Goal: Information Seeking & Learning: Learn about a topic

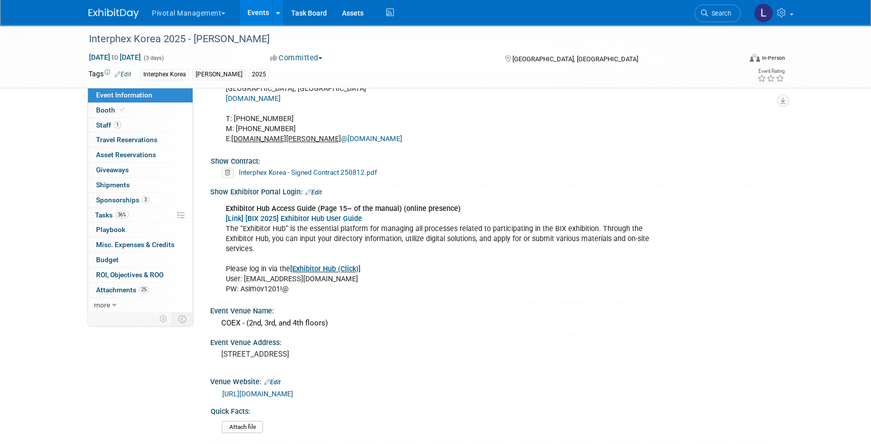
click at [711, 159] on div "Show Contract:" at bounding box center [494, 160] width 567 height 13
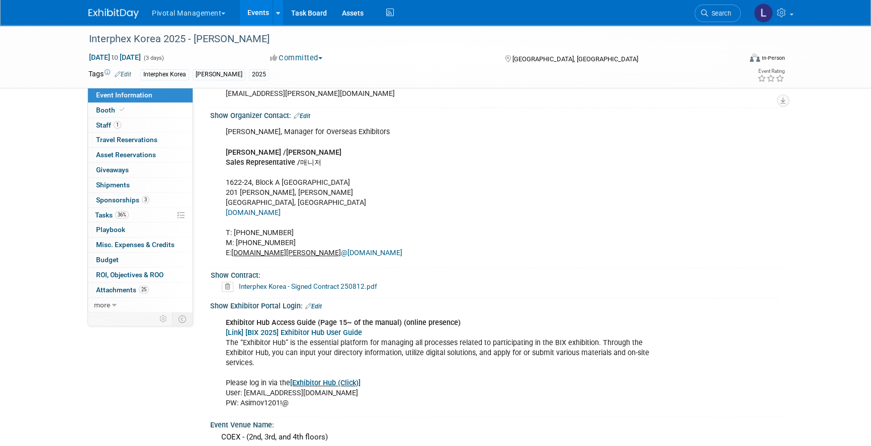
scroll to position [463, 0]
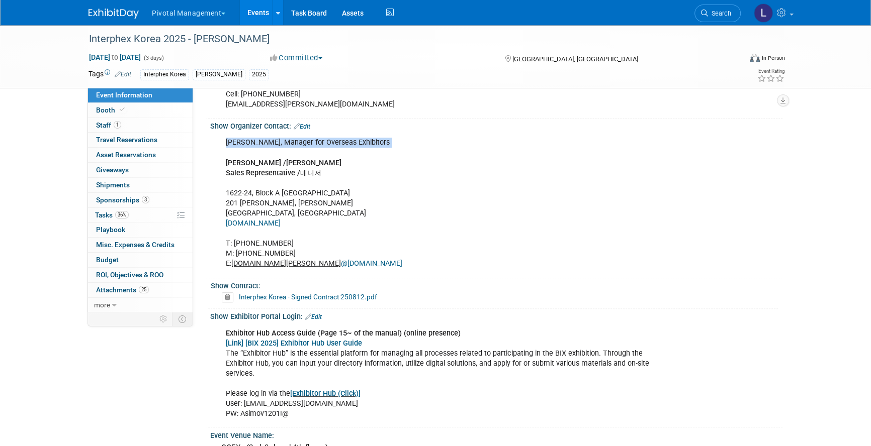
drag, startPoint x: 224, startPoint y: 141, endPoint x: 341, endPoint y: 148, distance: 116.8
click at [341, 148] on div "[PERSON_NAME], Manager for Overseas Exhibitors [PERSON_NAME] / [PERSON_NAME] Sa…" at bounding box center [445, 203] width 453 height 141
copy div "[PERSON_NAME], Manager for Overseas Exhibitors"
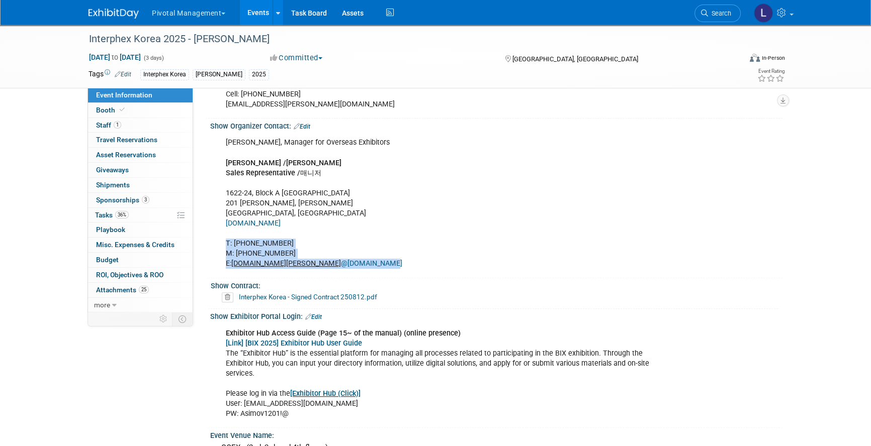
drag, startPoint x: 225, startPoint y: 241, endPoint x: 309, endPoint y: 263, distance: 86.3
click at [309, 263] on div "[PERSON_NAME], Manager for Overseas Exhibitors [PERSON_NAME] / [PERSON_NAME] Sa…" at bounding box center [445, 203] width 453 height 141
copy div "T: [PHONE_NUMBER] M: [PHONE_NUMBER] E: [PERSON_NAME][DOMAIN_NAME][PERSON_NAME] …"
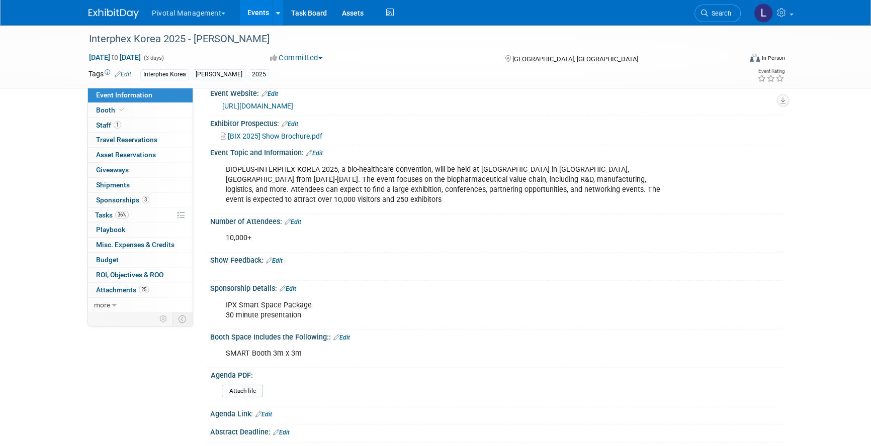
scroll to position [0, 0]
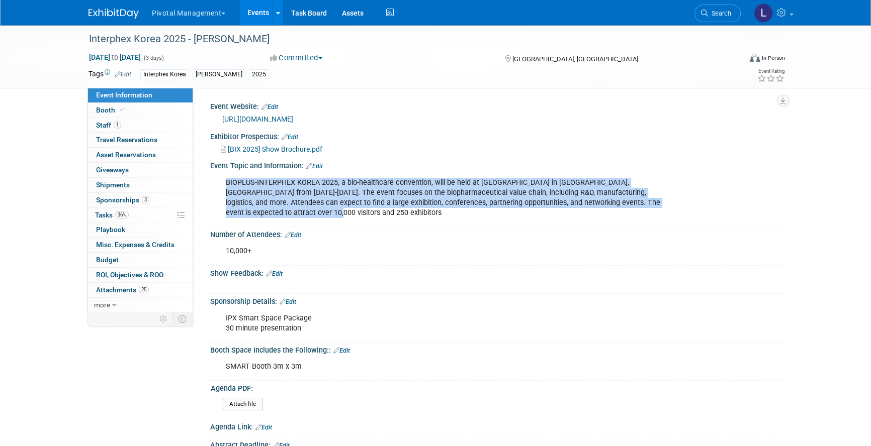
drag, startPoint x: 225, startPoint y: 183, endPoint x: 261, endPoint y: 216, distance: 49.1
click at [261, 216] on div "BIOPLUS-INTERPHEX KOREA 2025, a bio-healthcare convention, will be held at [GEO…" at bounding box center [445, 198] width 453 height 50
copy div "BIOPLUS-INTERPHEX KOREA 2025, a bio-healthcare convention, will be held at [GEO…"
click at [152, 98] on link "Event Information" at bounding box center [140, 95] width 105 height 15
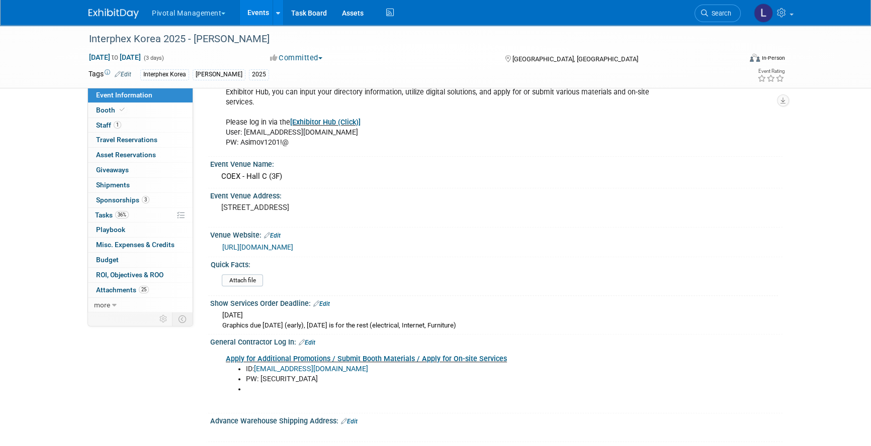
scroll to position [738, 0]
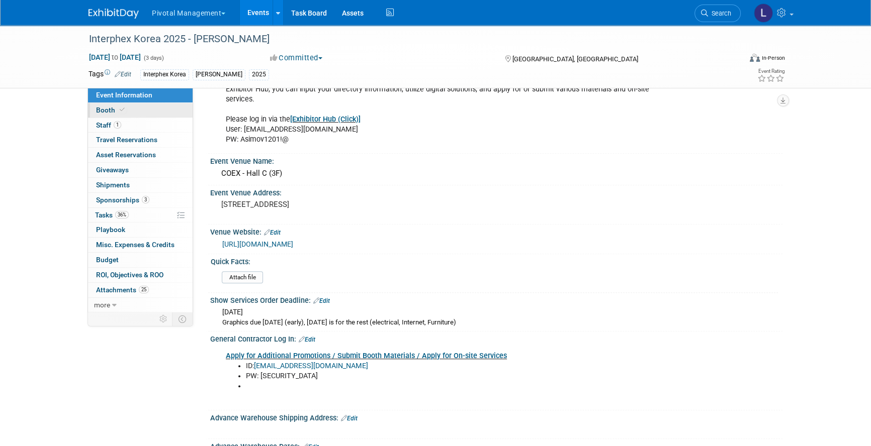
click at [102, 110] on span "Booth" at bounding box center [111, 110] width 31 height 8
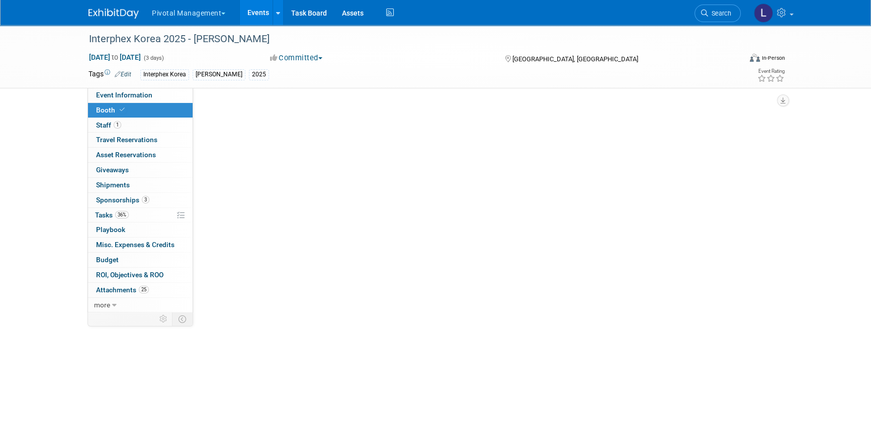
scroll to position [0, 0]
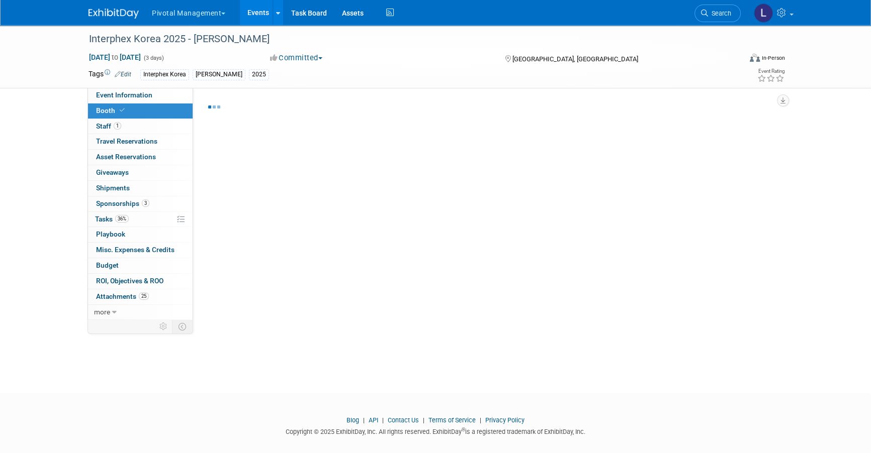
select select "Yes"
select select "No"
select select "Yes"
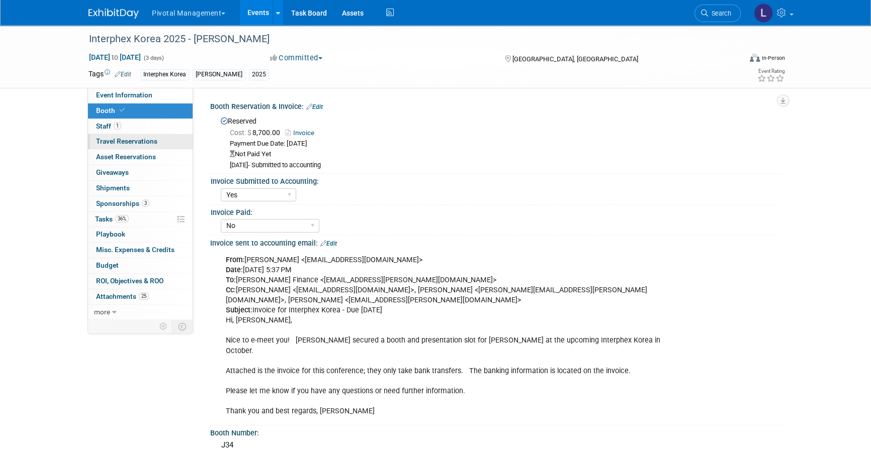
select select "Yes"
select select "No"
select select "Yes"
click at [115, 197] on link "3 Sponsorships 3" at bounding box center [140, 204] width 105 height 15
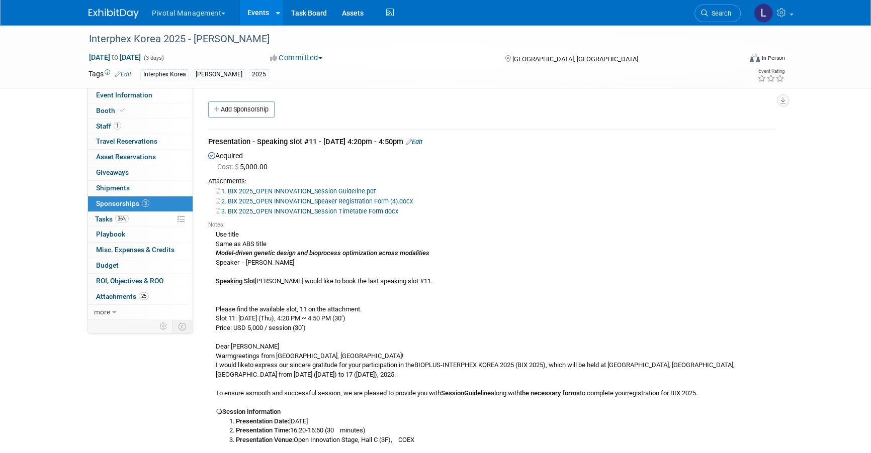
drag, startPoint x: 222, startPoint y: 412, endPoint x: 426, endPoint y: 439, distance: 206.4
copy div "Session Information Presentation Date: [DATE] Presentation Time: 16:20-16:50 (3…"
drag, startPoint x: 216, startPoint y: 254, endPoint x: 431, endPoint y: 256, distance: 215.2
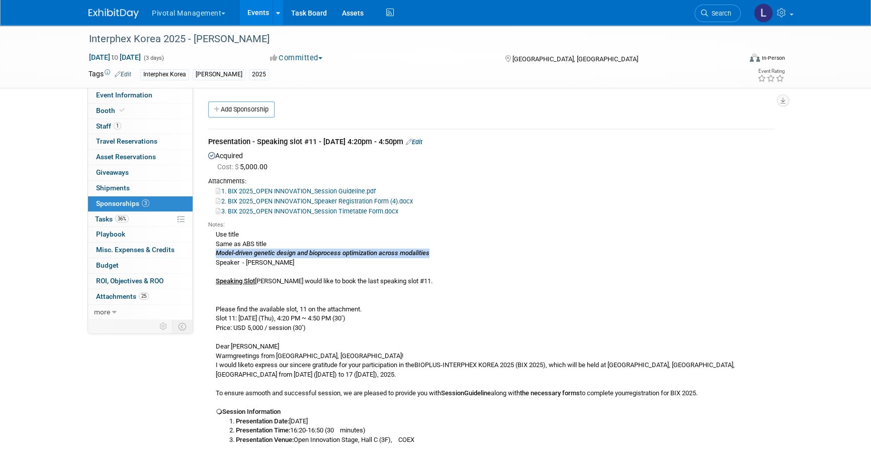
copy icon "Model-driven genetic design and bioprocess optimization across modalities"
click at [115, 96] on span "Event Information" at bounding box center [124, 95] width 56 height 8
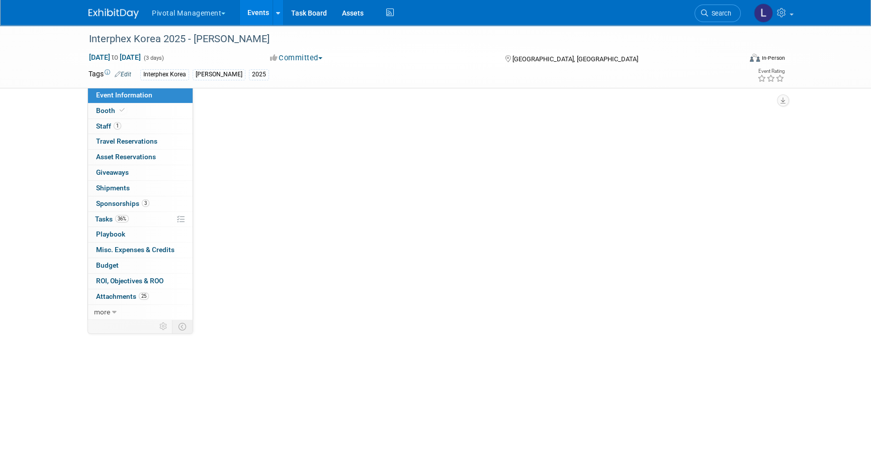
click at [115, 96] on span "Event Information" at bounding box center [124, 95] width 56 height 8
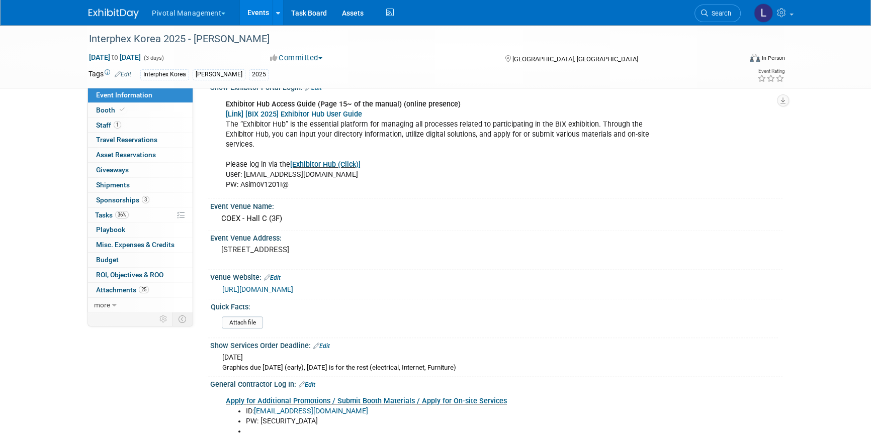
scroll to position [695, 0]
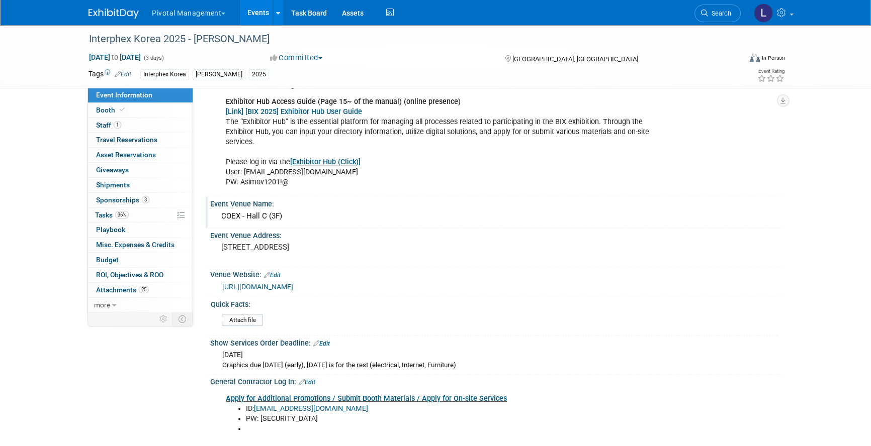
drag, startPoint x: 222, startPoint y: 214, endPoint x: 290, endPoint y: 215, distance: 68.4
click at [290, 215] on div "COEX - Hall C (3F)" at bounding box center [496, 217] width 557 height 16
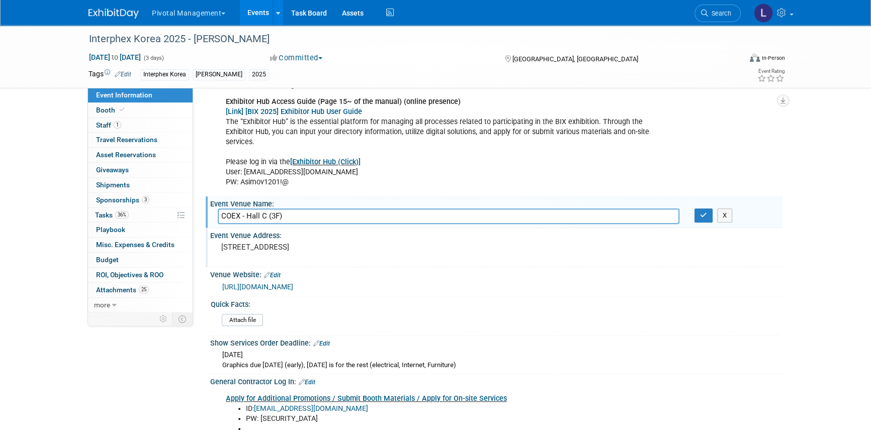
click at [440, 240] on div "[STREET_ADDRESS]" at bounding box center [329, 251] width 223 height 23
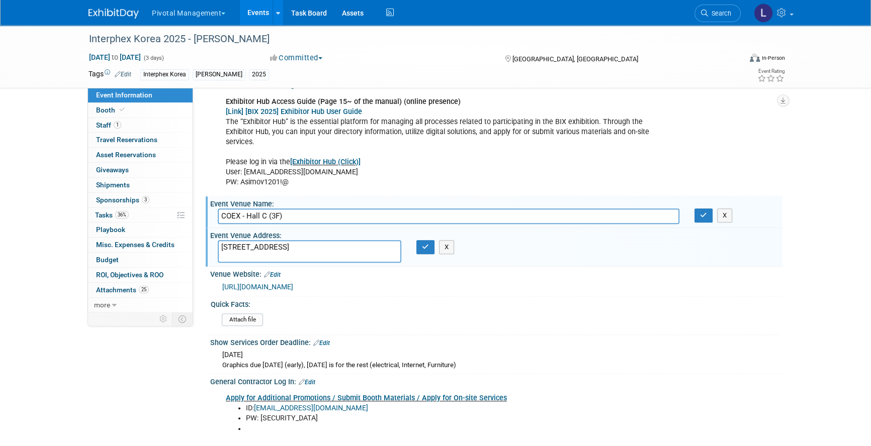
click at [648, 297] on div "Quick Facts:" at bounding box center [494, 303] width 567 height 13
click at [699, 211] on button "button" at bounding box center [703, 216] width 18 height 14
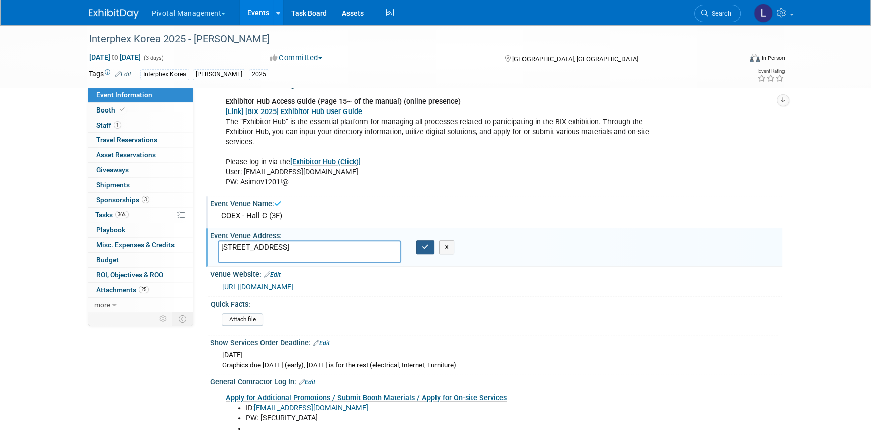
click at [422, 247] on icon "button" at bounding box center [425, 247] width 7 height 7
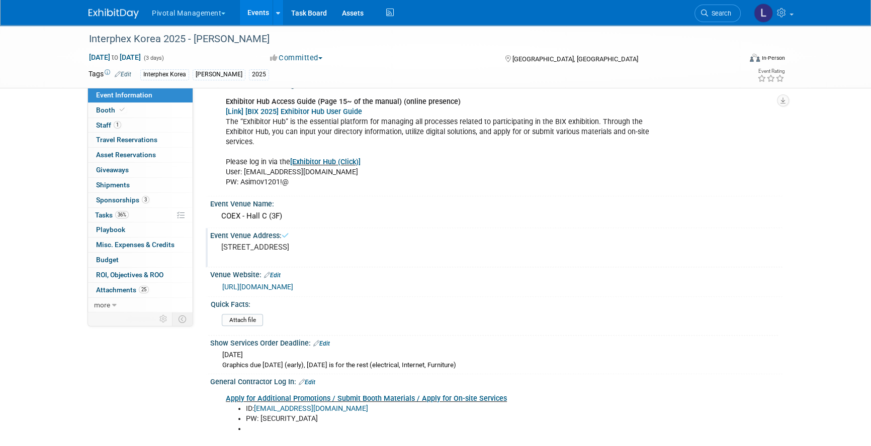
drag, startPoint x: 223, startPoint y: 215, endPoint x: 273, endPoint y: 253, distance: 63.1
click at [273, 253] on div "Event Website: Edit [URL][DOMAIN_NAME] Exhibitor Prospectus: Edit" at bounding box center [491, 210] width 567 height 1613
copy div "COEX - Hall C (3F) Event Venue Address: [STREET_ADDRESS]"
click at [122, 112] on icon at bounding box center [122, 110] width 5 height 6
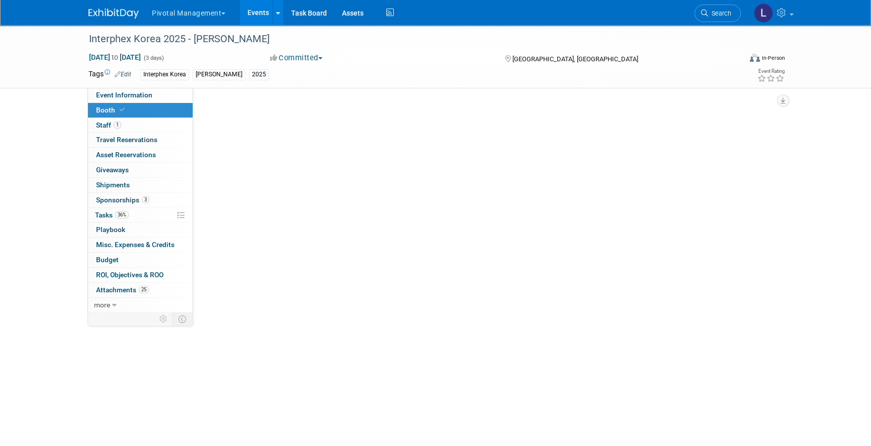
scroll to position [0, 0]
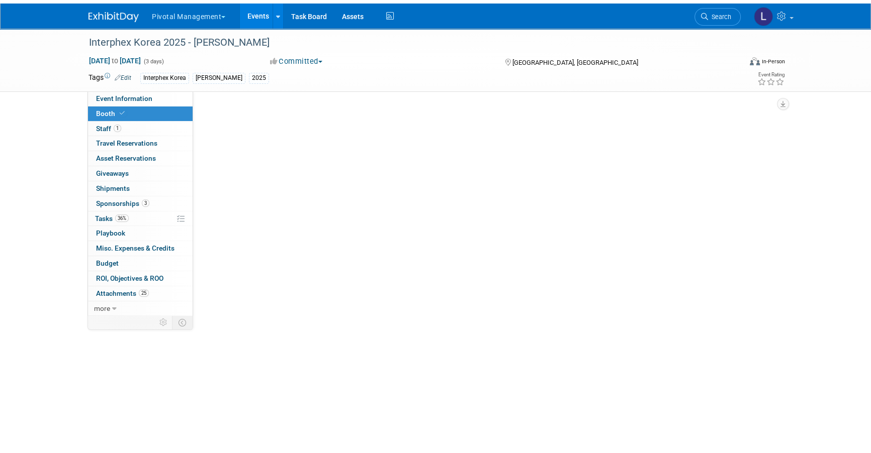
select select "Yes"
select select "No"
select select "Yes"
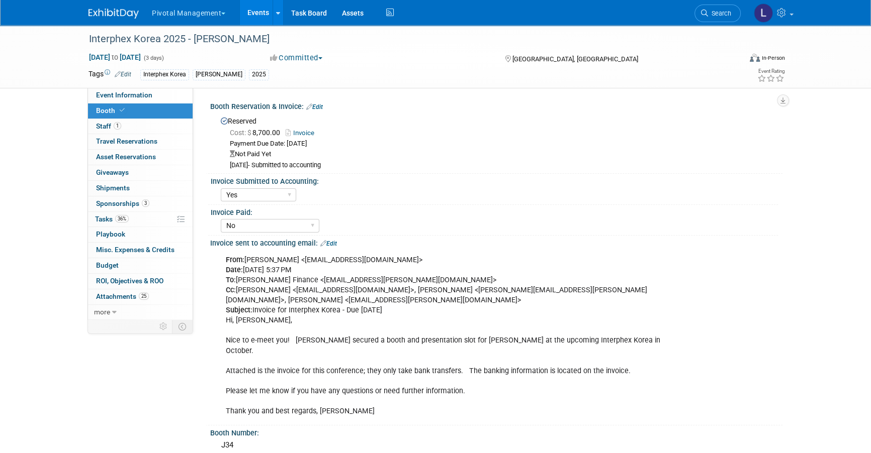
click at [293, 132] on icon at bounding box center [290, 133] width 8 height 7
click at [148, 95] on span "Event Information" at bounding box center [124, 95] width 56 height 8
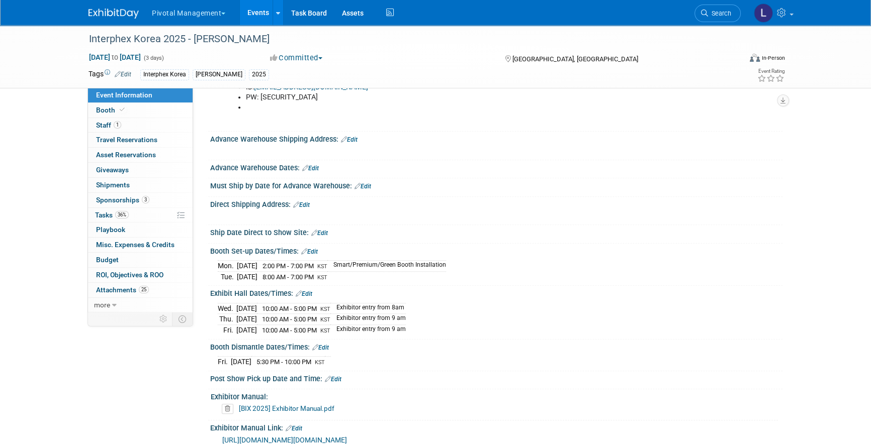
scroll to position [1016, 0]
drag, startPoint x: 212, startPoint y: 247, endPoint x: 361, endPoint y: 359, distance: 187.1
copy div "Booth Set-up Dates/Times: Edit [DATE] 2:00 PM - 7:00 PM KST Smart/Premium/Green…"
click at [725, 18] on link "Search" at bounding box center [717, 14] width 46 height 18
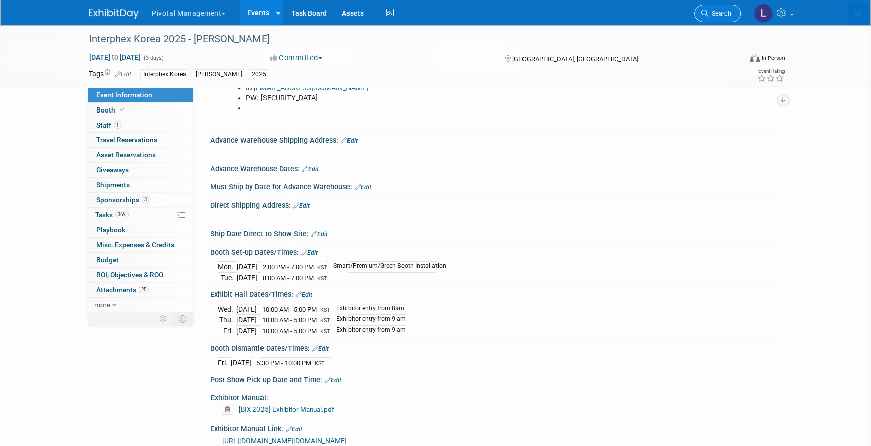
scroll to position [0, 0]
